Goal: Information Seeking & Learning: Learn about a topic

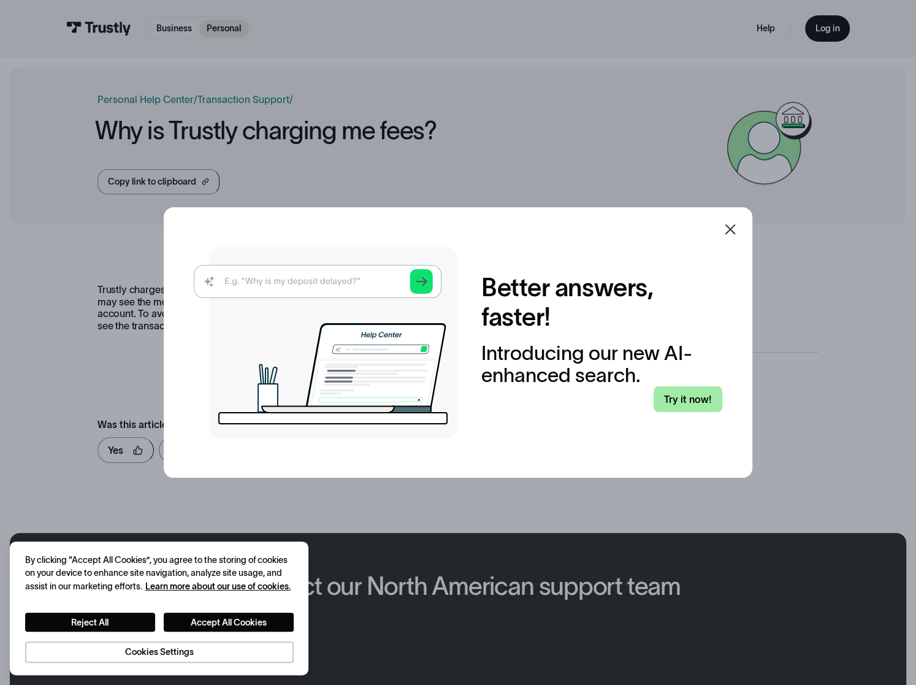
click at [687, 406] on link "Try it now!" at bounding box center [688, 399] width 69 height 26
